Goal: Information Seeking & Learning: Understand process/instructions

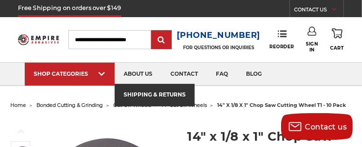
click at [181, 105] on link "shipping & returns" at bounding box center [155, 95] width 80 height 23
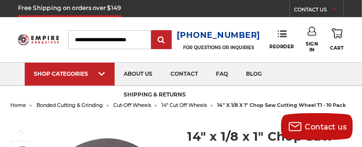
click at [204, 105] on span "14" cut off wheels" at bounding box center [184, 105] width 45 height 6
